Goal: Check status: Check status

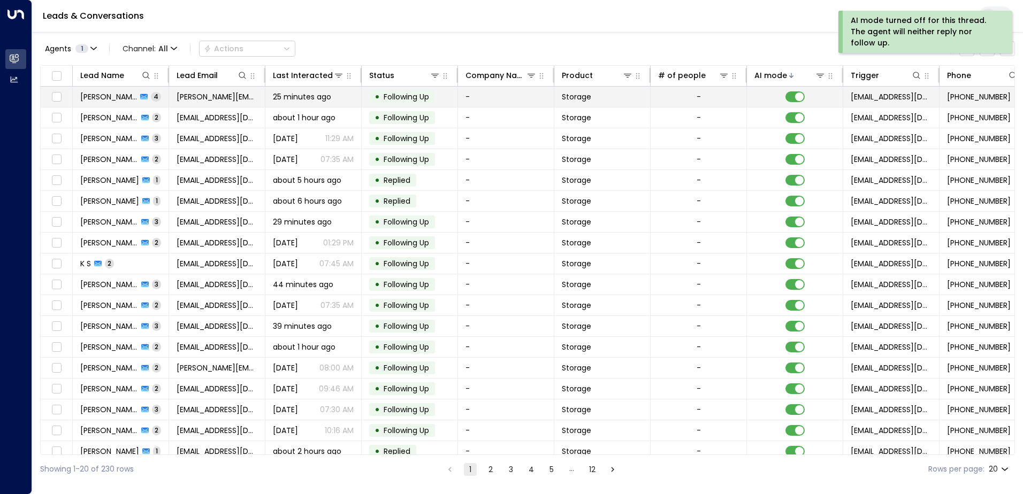
click at [424, 95] on span "Following Up" at bounding box center [406, 96] width 45 height 11
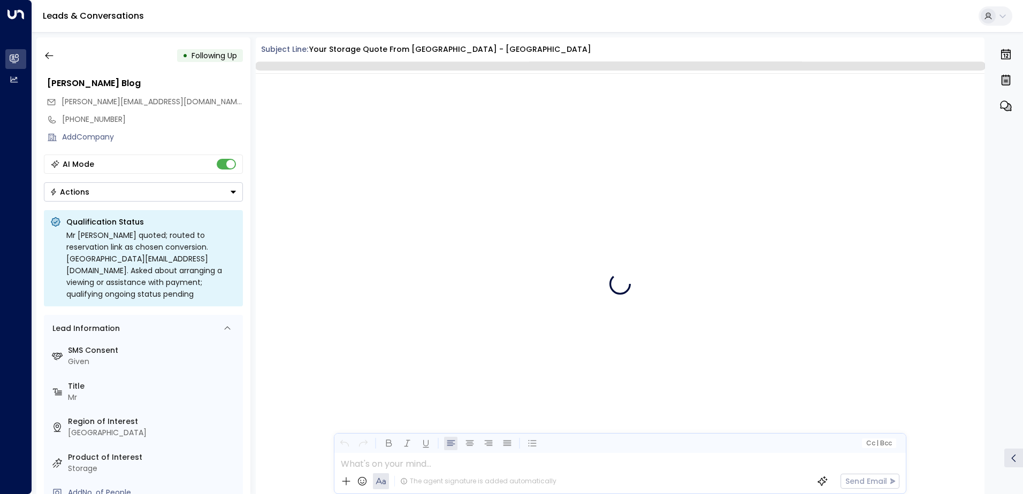
scroll to position [1199, 0]
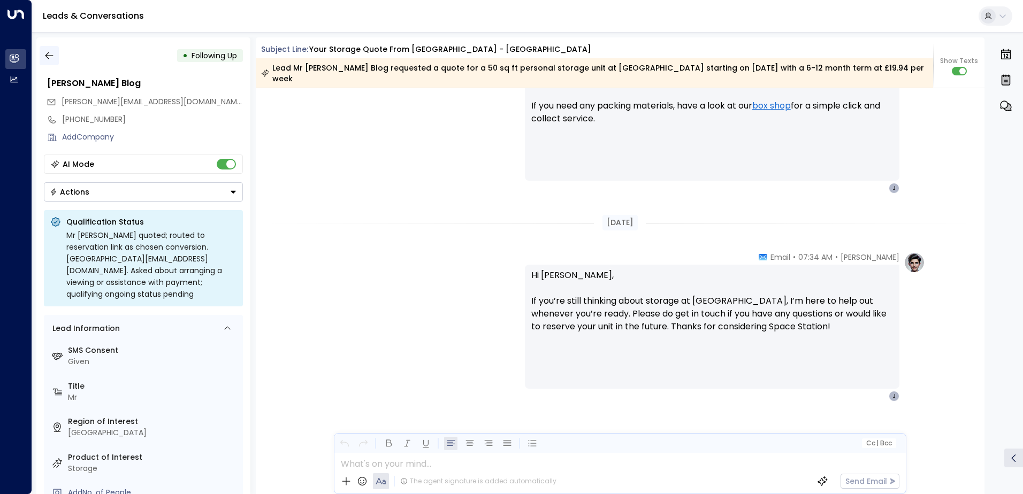
click at [51, 58] on icon "button" at bounding box center [49, 55] width 11 height 11
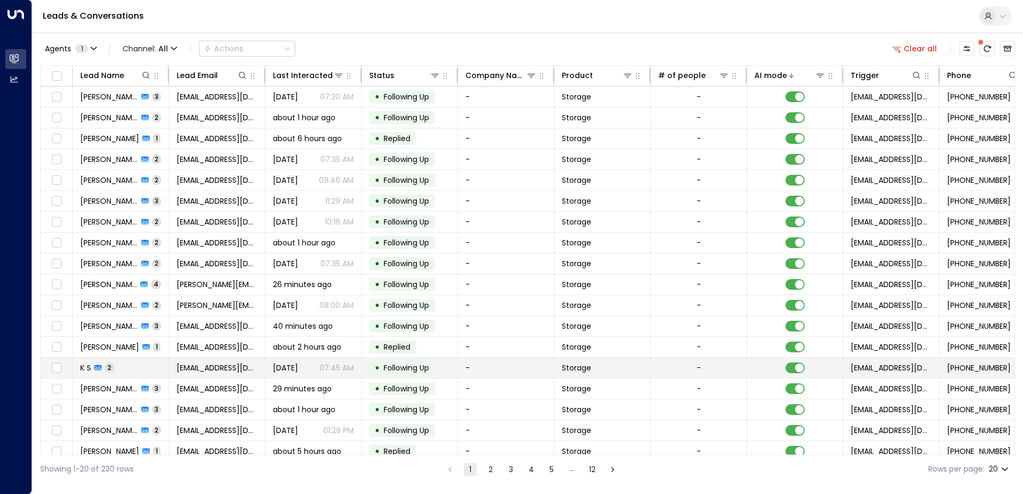
click at [427, 372] on span "Following Up" at bounding box center [406, 368] width 45 height 11
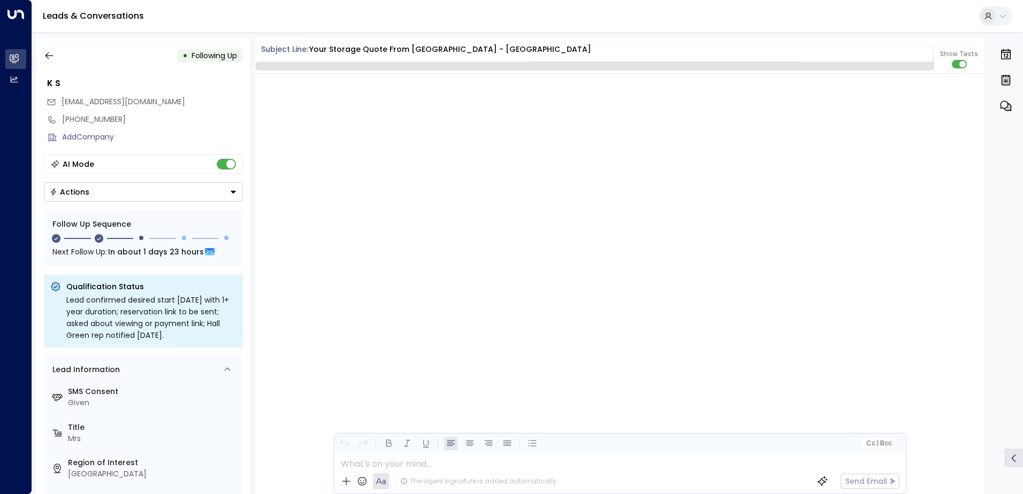
scroll to position [1045, 0]
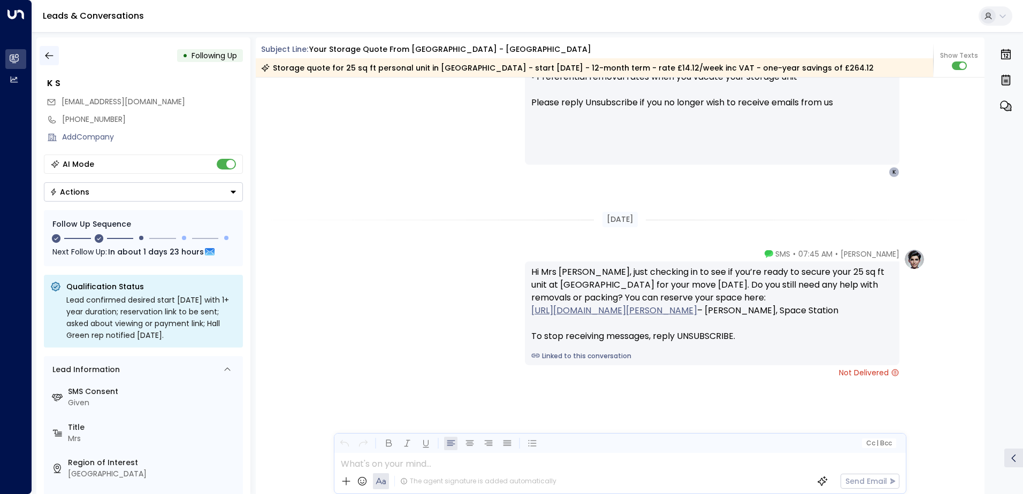
click at [53, 53] on icon "button" at bounding box center [49, 55] width 11 height 11
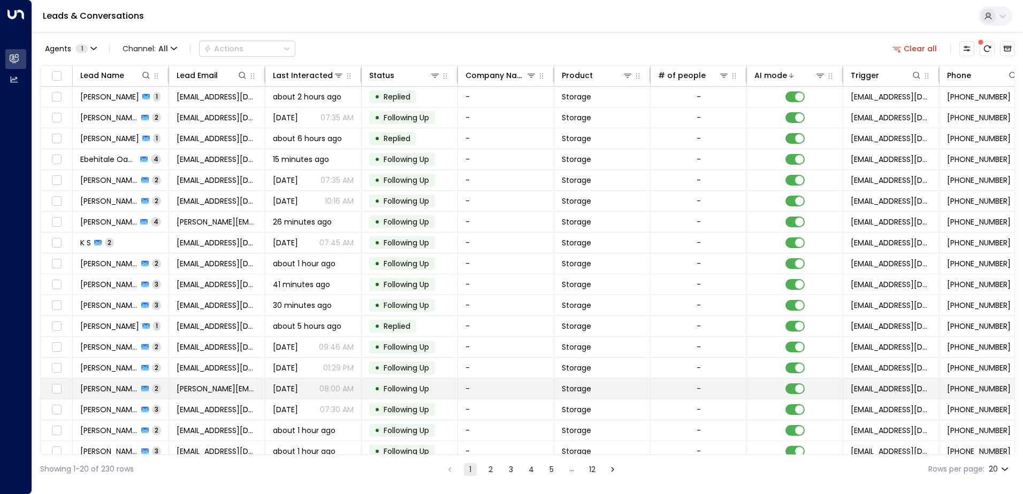
click at [298, 384] on span "[DATE]" at bounding box center [285, 389] width 25 height 11
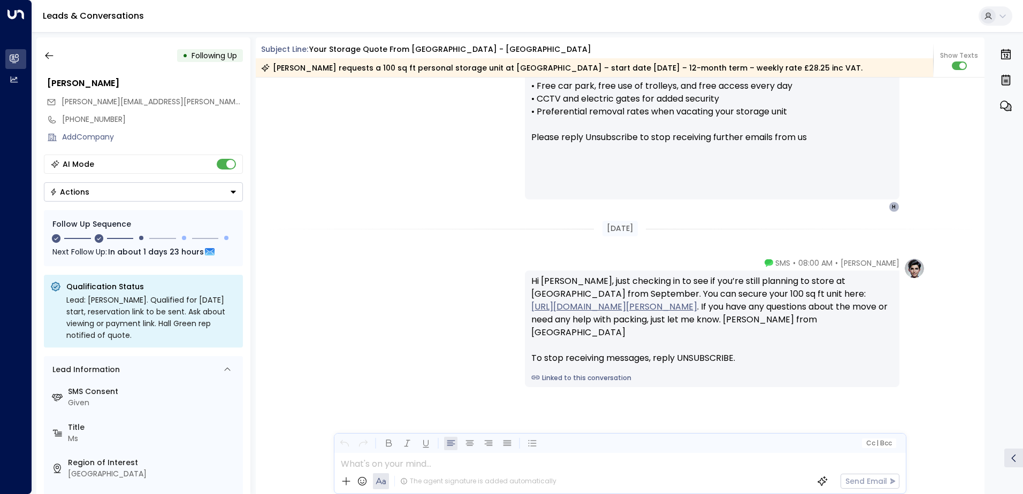
scroll to position [1139, 0]
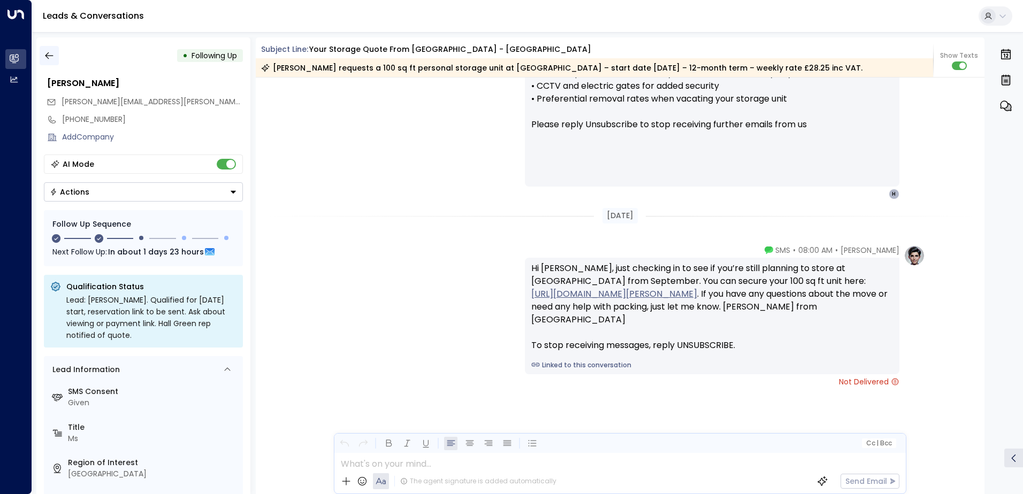
click at [52, 55] on icon "button" at bounding box center [49, 55] width 11 height 11
